Goal: Find specific page/section: Find specific page/section

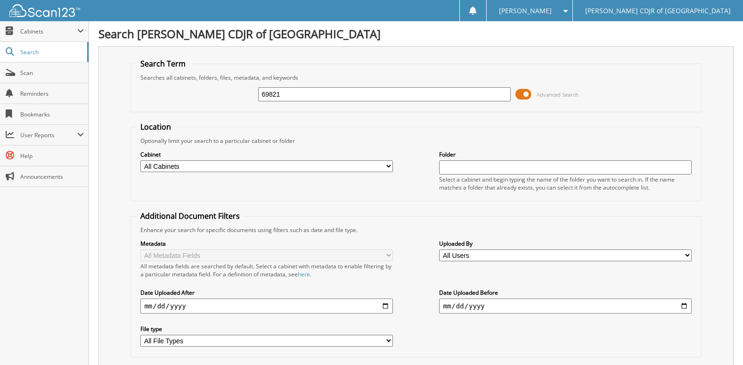
type input "69821"
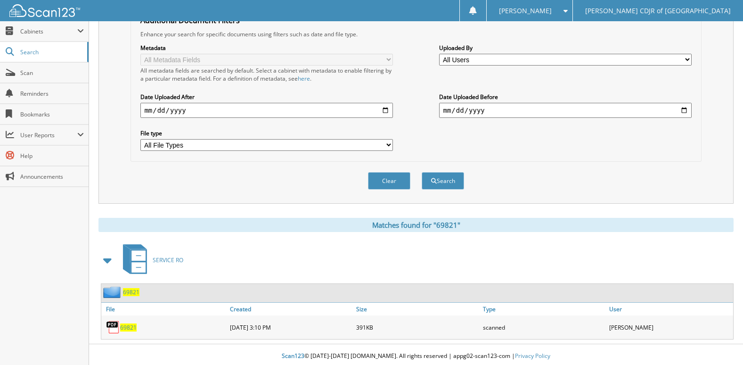
scroll to position [199, 0]
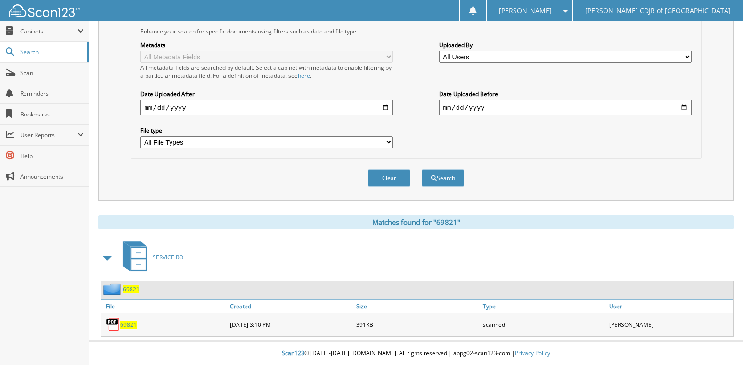
click at [124, 324] on span "69821" at bounding box center [128, 324] width 16 height 8
